Goal: Task Accomplishment & Management: Manage account settings

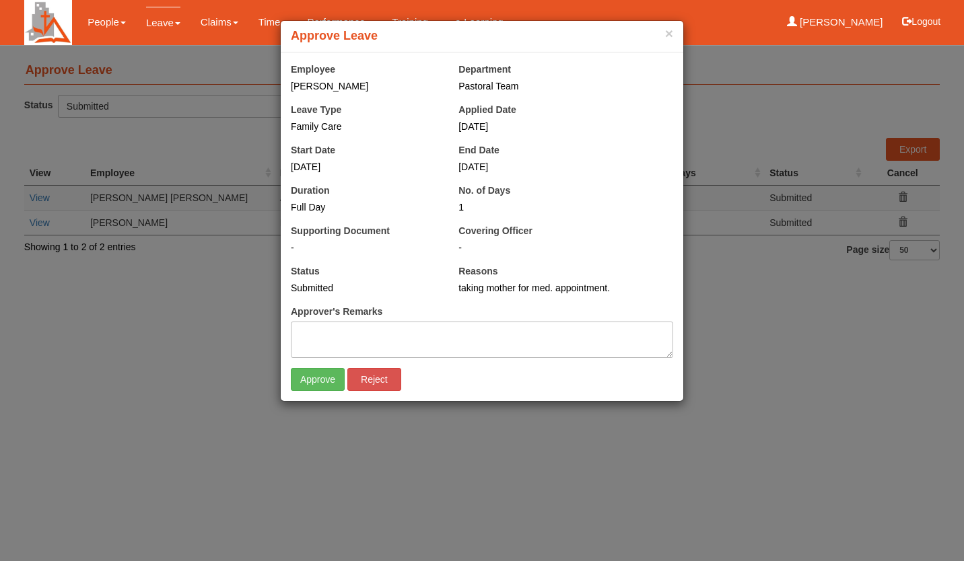
select select "50"
click at [302, 380] on input "Approve" at bounding box center [318, 379] width 54 height 23
select select "50"
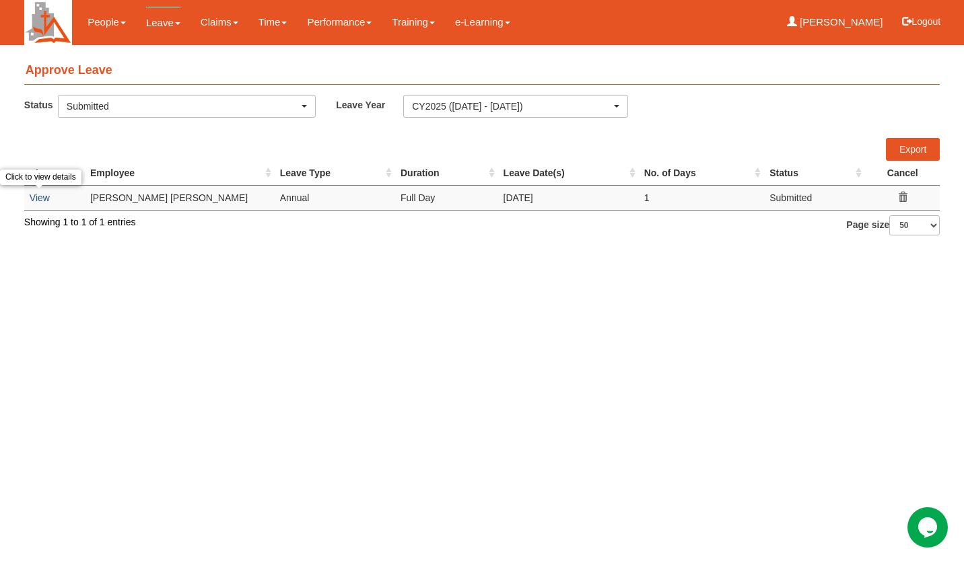
click at [42, 197] on link "View" at bounding box center [40, 198] width 20 height 11
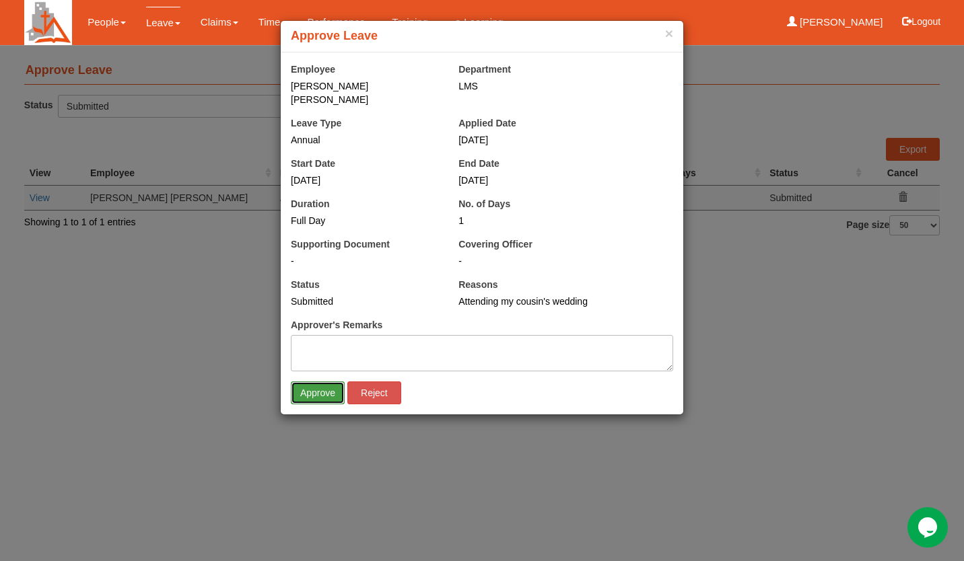
click at [315, 382] on input "Approve" at bounding box center [318, 393] width 54 height 23
select select "50"
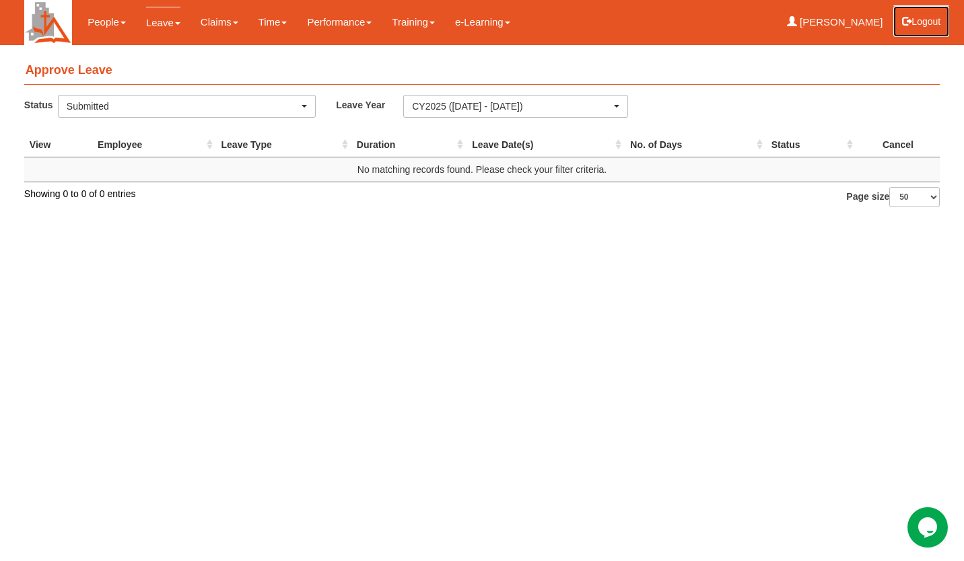
click at [930, 28] on button "Logout" at bounding box center [921, 21] width 57 height 32
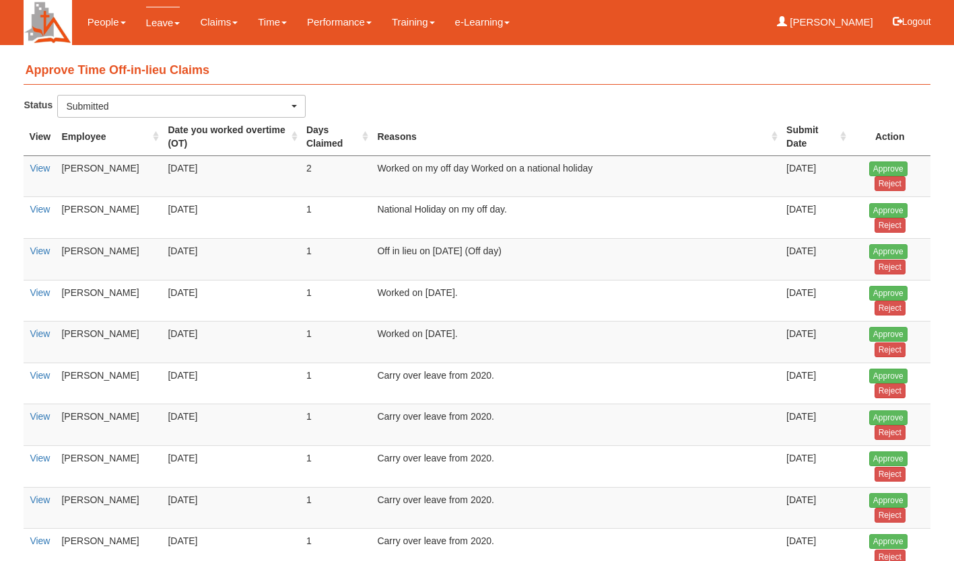
select select "50"
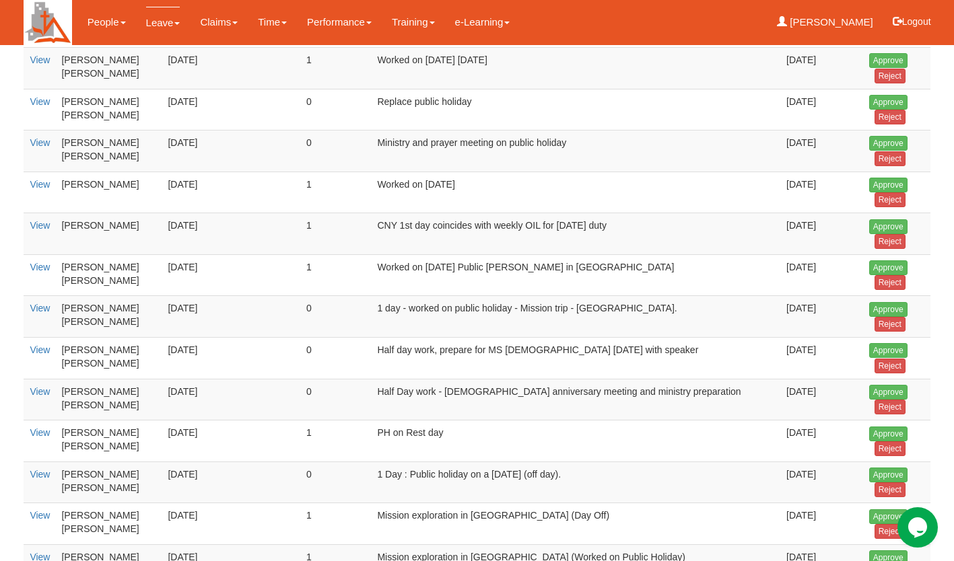
scroll to position [726, 0]
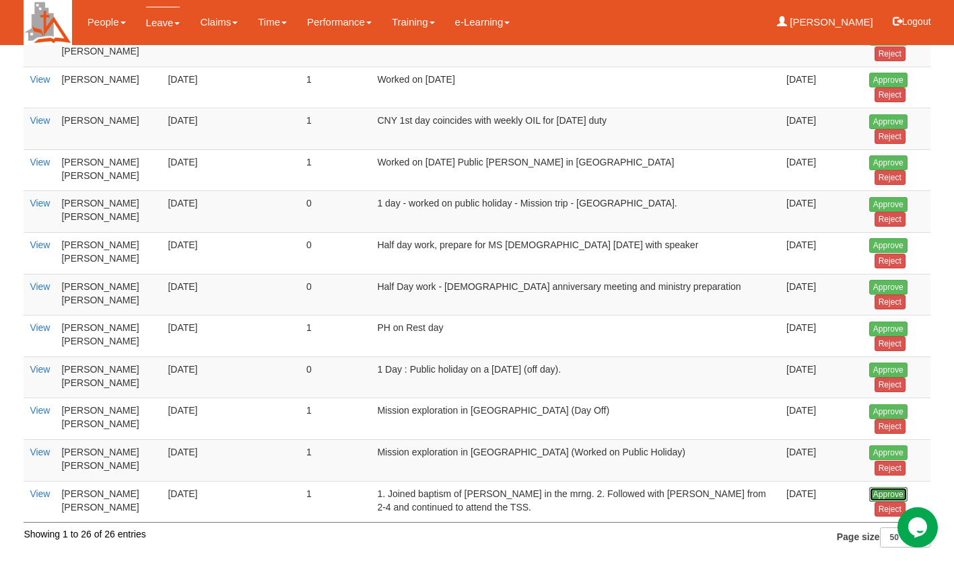
click at [884, 494] on input "Approve" at bounding box center [888, 494] width 38 height 15
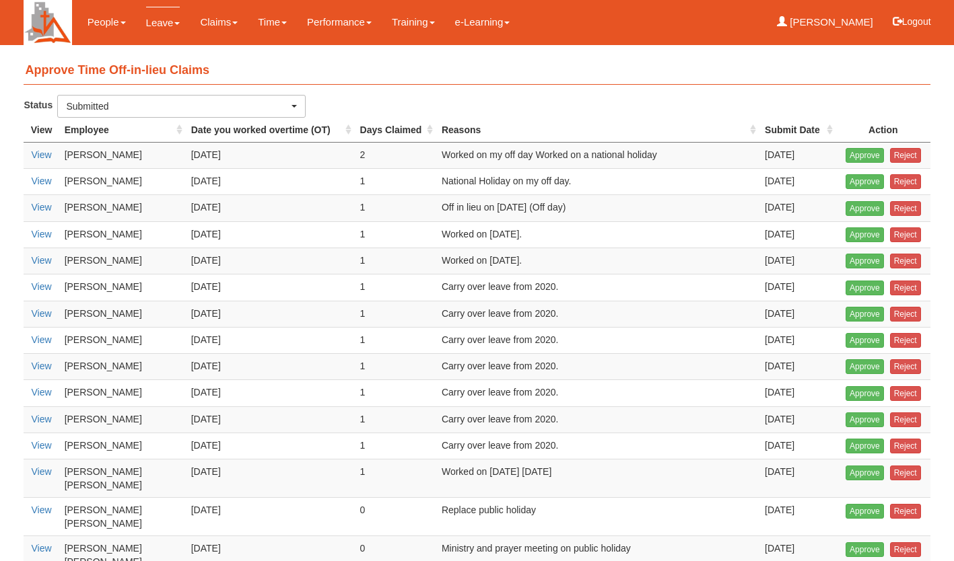
select select "50"
